Goal: Check status: Check status

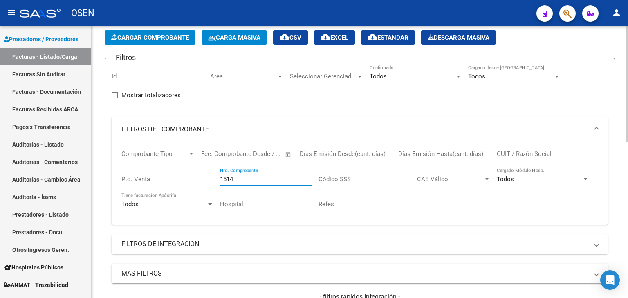
scroll to position [42, 0]
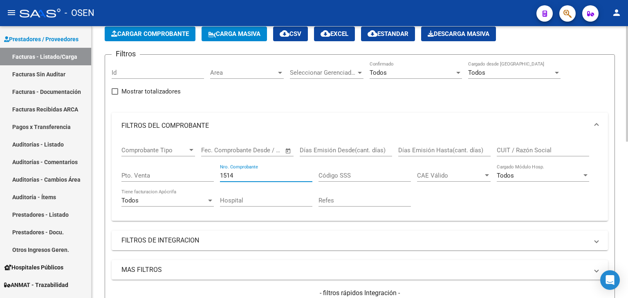
drag, startPoint x: 249, startPoint y: 174, endPoint x: 196, endPoint y: 174, distance: 53.1
click at [207, 173] on div "Comprobante Tipo Comprobante Tipo Start date – End date Fec. Comprobante Desde …" at bounding box center [359, 177] width 476 height 76
drag, startPoint x: 252, startPoint y: 179, endPoint x: 180, endPoint y: 193, distance: 73.4
click at [183, 191] on div "Comprobante Tipo Comprobante Tipo Start date – End date Fec. Comprobante Desde …" at bounding box center [359, 177] width 476 height 76
drag, startPoint x: 252, startPoint y: 174, endPoint x: 149, endPoint y: 161, distance: 103.8
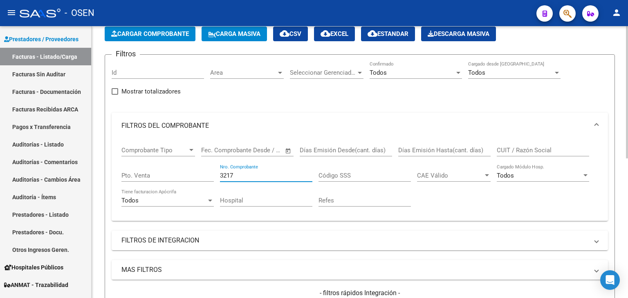
click at [166, 161] on div "Comprobante Tipo Comprobante Tipo Start date – End date Fec. Comprobante Desde …" at bounding box center [359, 177] width 476 height 76
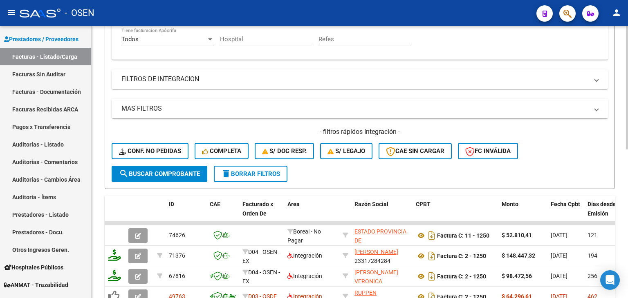
scroll to position [83, 0]
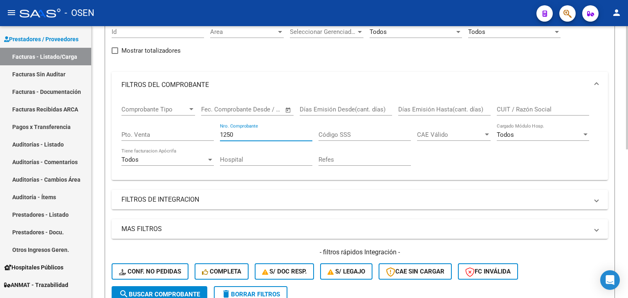
drag, startPoint x: 235, startPoint y: 133, endPoint x: 187, endPoint y: 140, distance: 48.3
click at [187, 140] on div "Comprobante Tipo Comprobante Tipo Start date – End date Fec. Comprobante Desde …" at bounding box center [359, 136] width 476 height 76
drag, startPoint x: 241, startPoint y: 136, endPoint x: 190, endPoint y: 141, distance: 52.1
click at [183, 137] on div "Comprobante Tipo Comprobante Tipo Start date – End date Fec. Comprobante Desde …" at bounding box center [359, 136] width 476 height 76
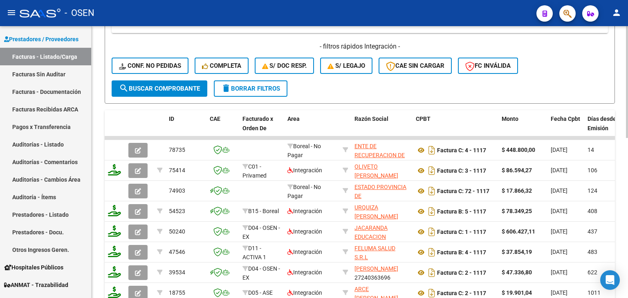
scroll to position [124, 0]
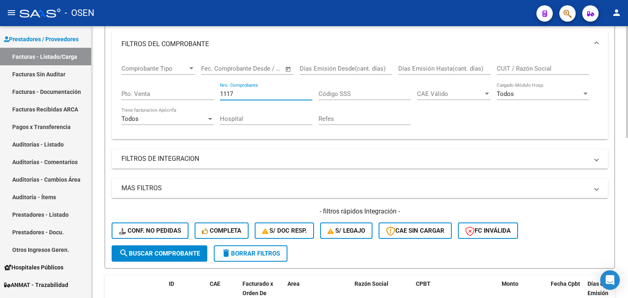
drag, startPoint x: 244, startPoint y: 89, endPoint x: 193, endPoint y: 92, distance: 50.7
click at [193, 92] on div "Comprobante Tipo Comprobante Tipo Start date – End date Fec. Comprobante Desde …" at bounding box center [359, 95] width 476 height 76
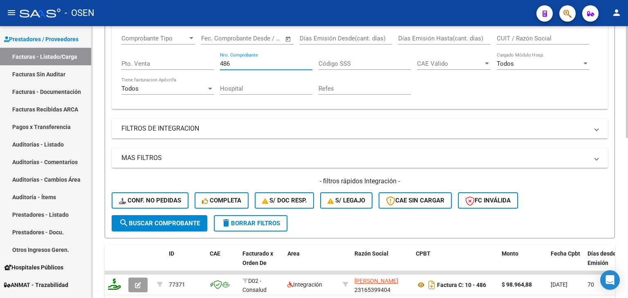
scroll to position [103, 0]
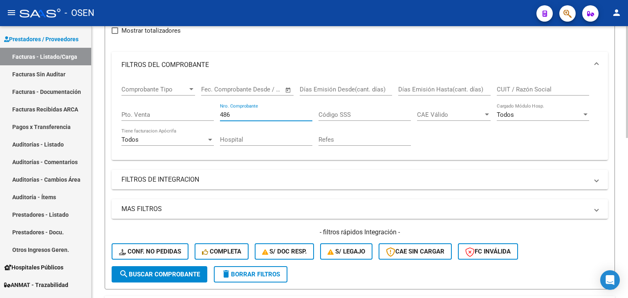
drag, startPoint x: 244, startPoint y: 116, endPoint x: 202, endPoint y: 117, distance: 41.7
click at [194, 116] on div "Comprobante Tipo Comprobante Tipo Start date – End date Fec. Comprobante Desde …" at bounding box center [359, 116] width 476 height 76
drag, startPoint x: 238, startPoint y: 115, endPoint x: 208, endPoint y: 118, distance: 30.4
click at [208, 118] on div "Comprobante Tipo Comprobante Tipo Start date – End date Fec. Comprobante Desde …" at bounding box center [359, 116] width 476 height 76
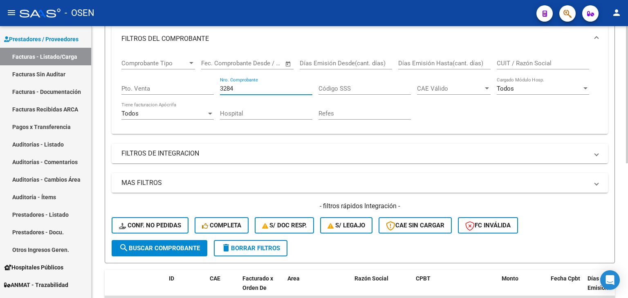
scroll to position [22, 0]
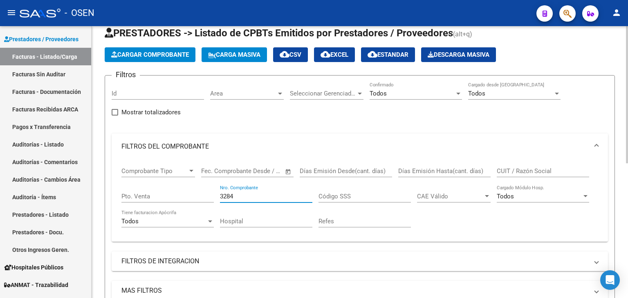
drag, startPoint x: 253, startPoint y: 198, endPoint x: 191, endPoint y: 201, distance: 62.2
click at [197, 201] on div "Comprobante Tipo Comprobante Tipo Start date – End date Fec. Comprobante Desde …" at bounding box center [359, 198] width 476 height 76
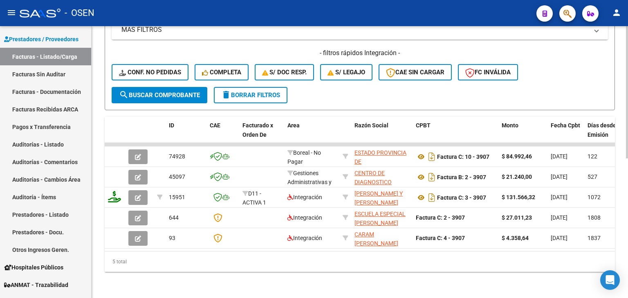
scroll to position [83, 0]
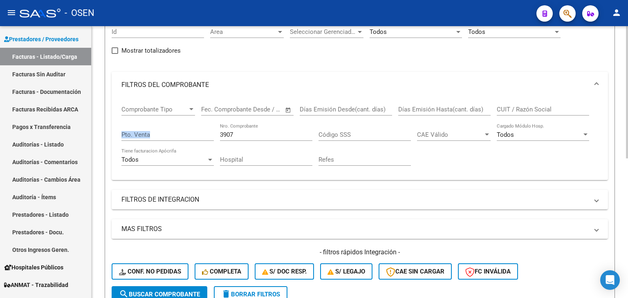
drag, startPoint x: 241, startPoint y: 139, endPoint x: 141, endPoint y: 136, distance: 99.4
click at [141, 136] on div "Comprobante Tipo Comprobante Tipo Start date – End date Fec. Comprobante Desde …" at bounding box center [359, 136] width 476 height 76
click at [237, 136] on input "3907" at bounding box center [266, 134] width 92 height 7
click at [238, 136] on input "3907" at bounding box center [266, 134] width 92 height 7
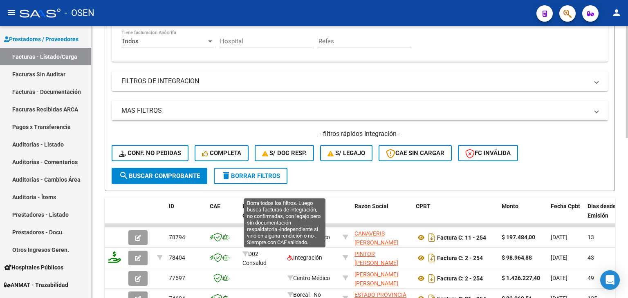
scroll to position [167, 0]
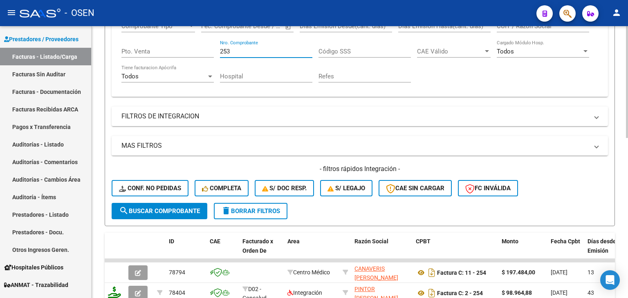
drag, startPoint x: 230, startPoint y: 52, endPoint x: 155, endPoint y: 55, distance: 75.7
click at [155, 55] on div "Comprobante Tipo Comprobante Tipo Start date – End date Fec. Comprobante Desde …" at bounding box center [359, 53] width 476 height 76
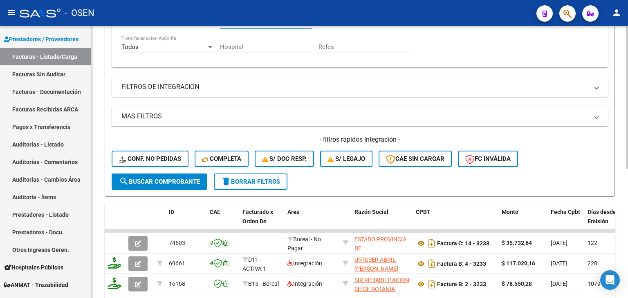
scroll to position [83, 0]
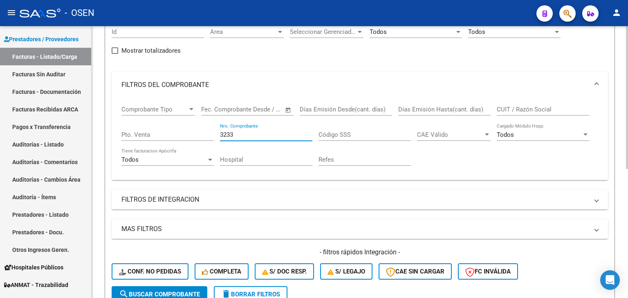
drag, startPoint x: 239, startPoint y: 137, endPoint x: 196, endPoint y: 138, distance: 42.9
click at [197, 138] on div "Comprobante Tipo Comprobante Tipo Start date – End date Fec. Comprobante Desde …" at bounding box center [359, 136] width 476 height 76
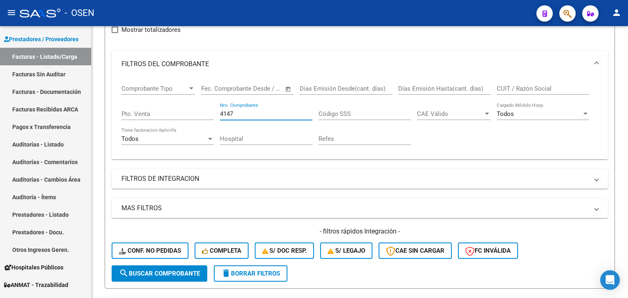
scroll to position [2, 0]
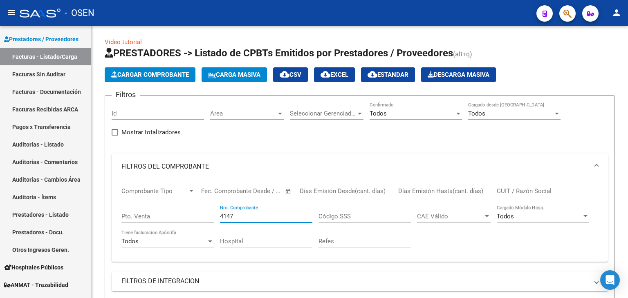
type input "4147"
